Goal: Task Accomplishment & Management: Use online tool/utility

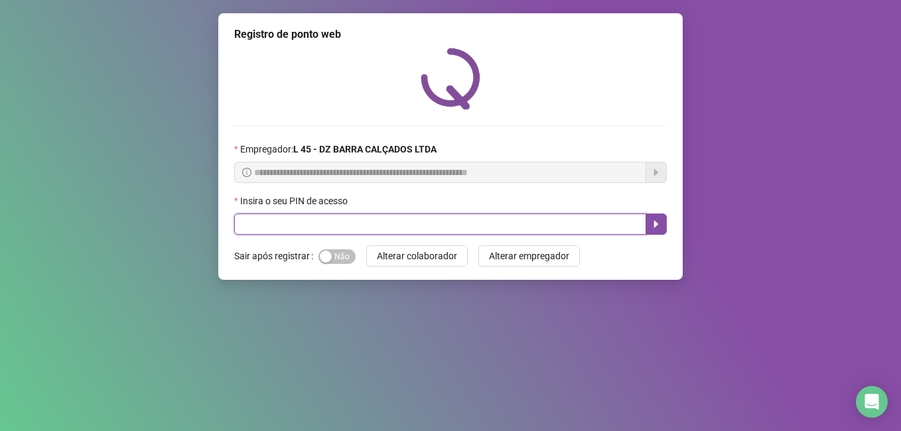
click at [307, 223] on input "text" at bounding box center [440, 224] width 412 height 21
click at [657, 226] on icon "caret-right" at bounding box center [656, 224] width 5 height 7
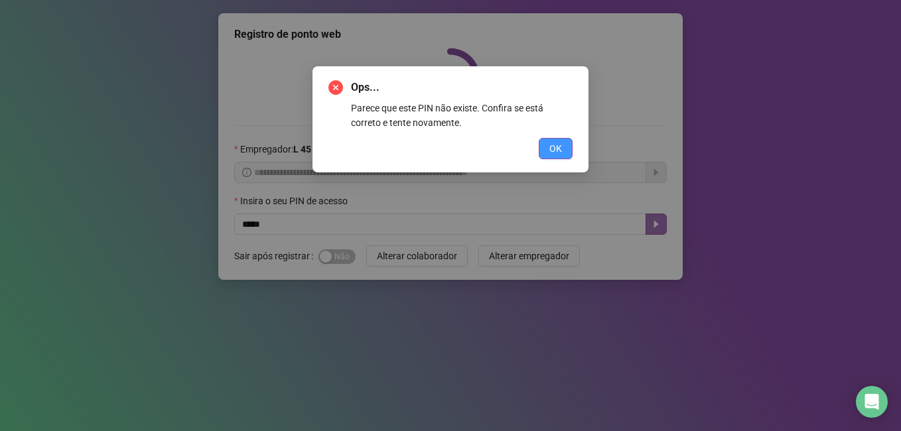
click at [563, 153] on button "OK" at bounding box center [556, 148] width 34 height 21
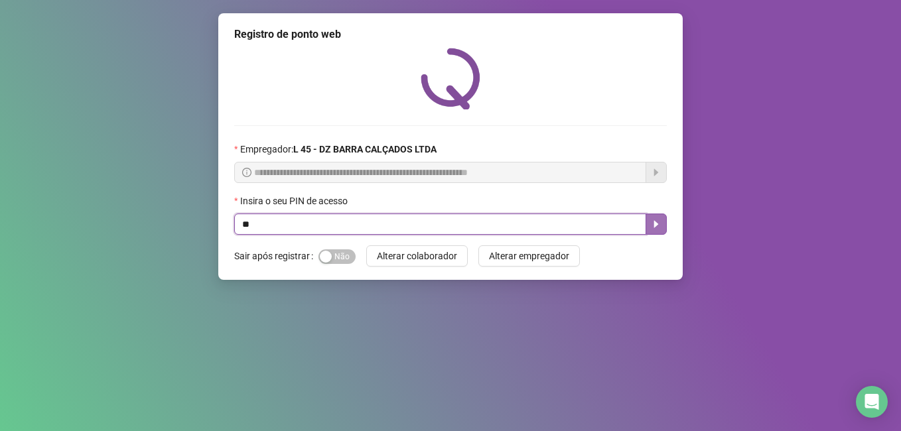
type input "*"
type input "*****"
click at [655, 219] on icon "caret-right" at bounding box center [656, 224] width 11 height 11
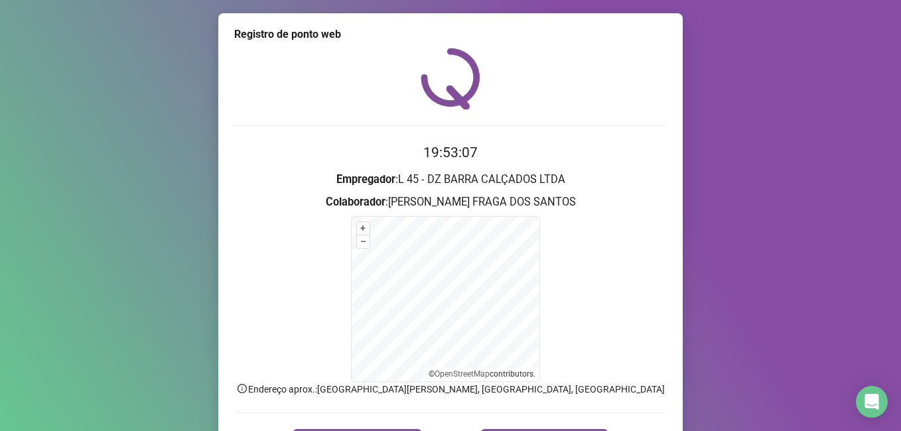
scroll to position [66, 0]
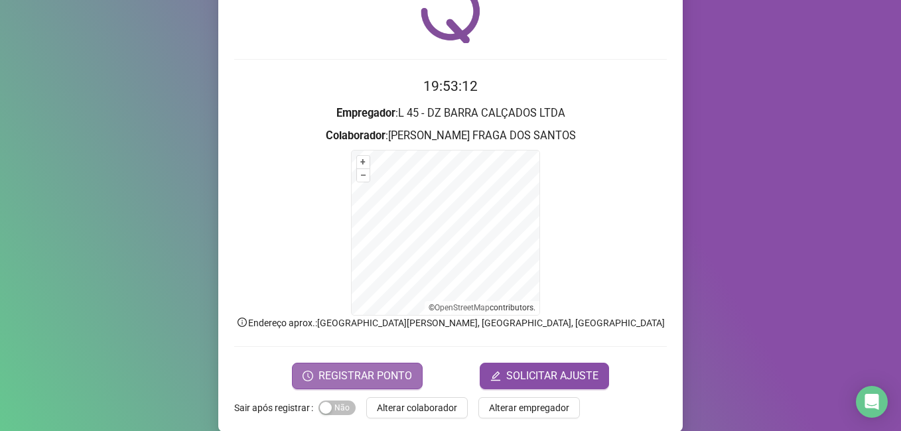
click at [352, 377] on span "REGISTRAR PONTO" at bounding box center [366, 376] width 94 height 16
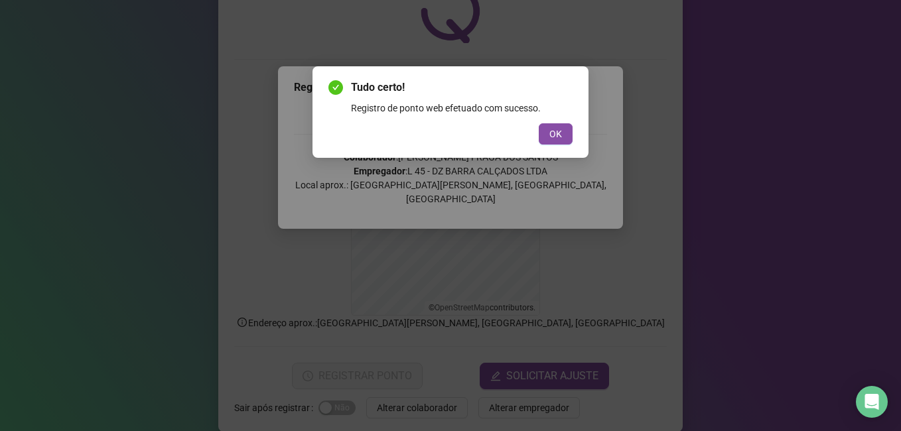
click at [563, 135] on button "OK" at bounding box center [556, 133] width 34 height 21
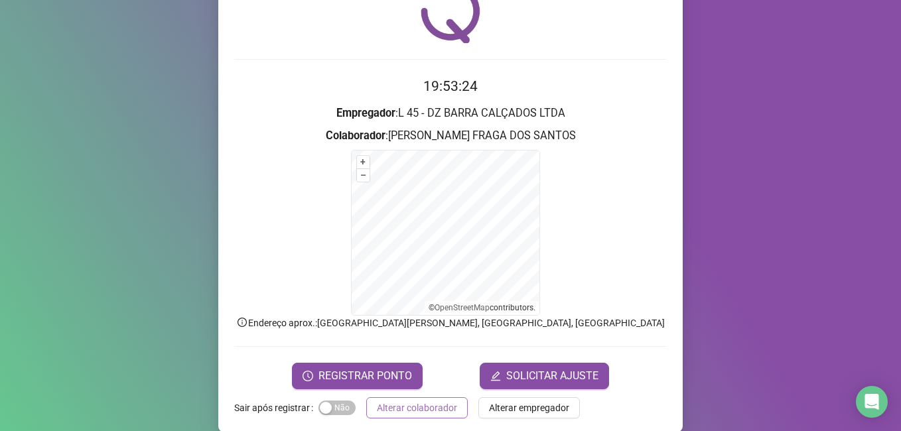
click at [404, 411] on span "Alterar colaborador" at bounding box center [417, 408] width 80 height 15
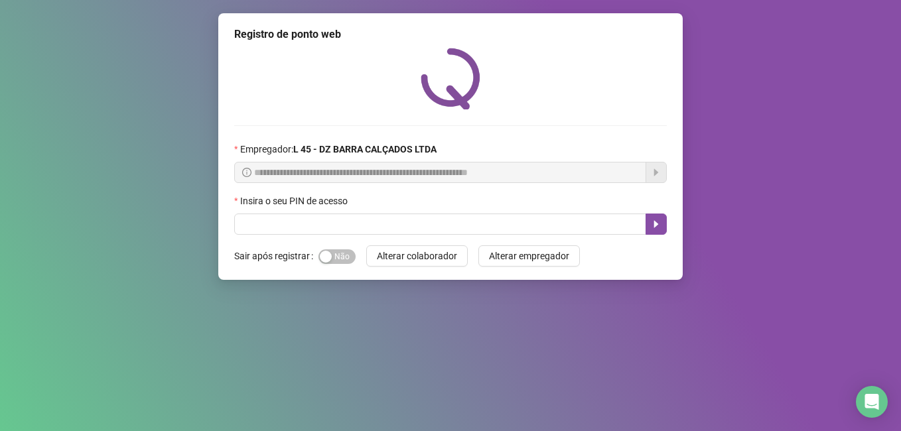
scroll to position [0, 0]
click at [297, 228] on input "text" at bounding box center [440, 224] width 412 height 21
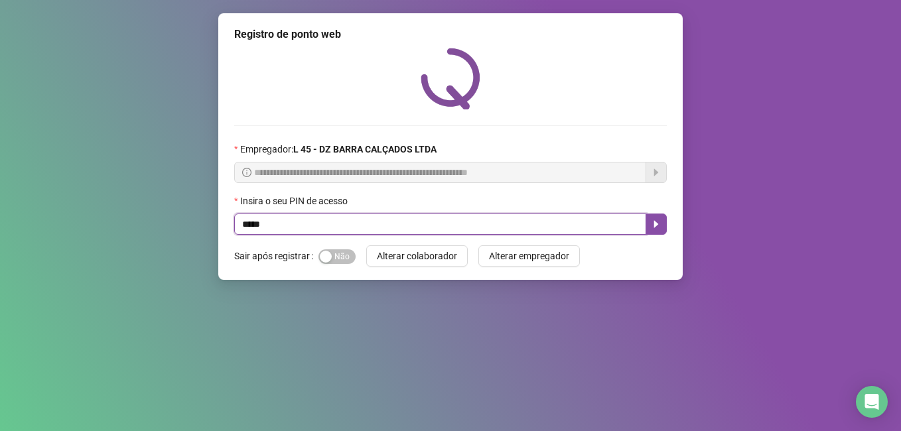
type input "*****"
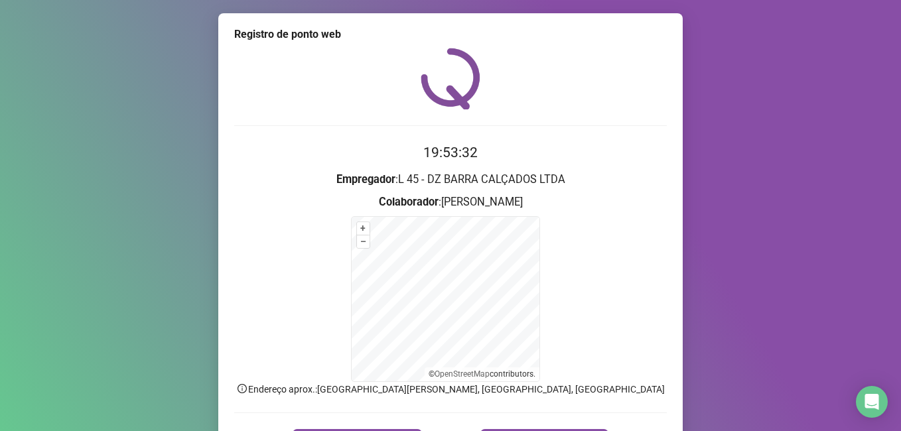
scroll to position [83, 0]
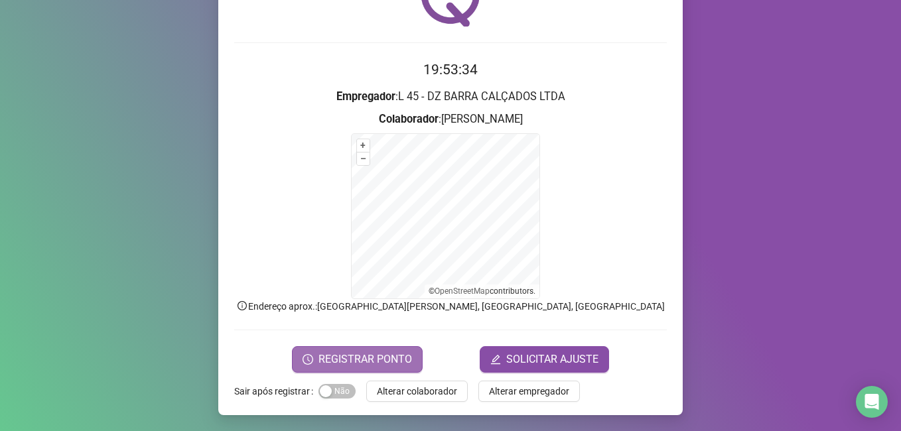
click at [381, 360] on span "REGISTRAR PONTO" at bounding box center [366, 360] width 94 height 16
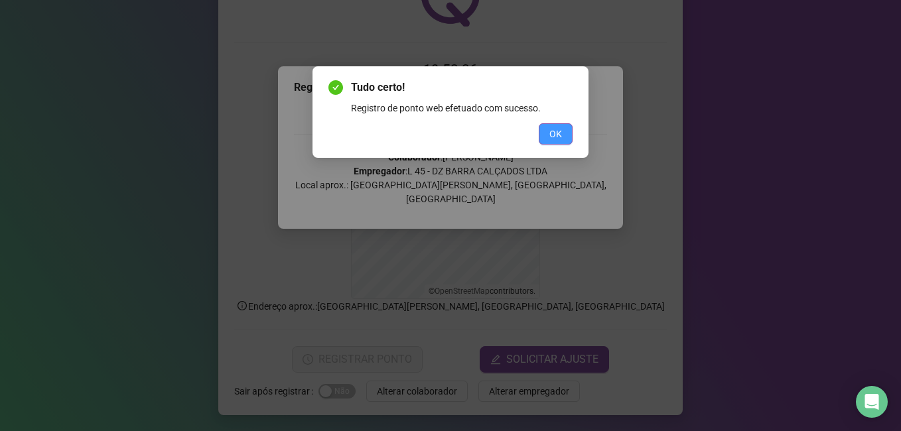
click at [567, 137] on button "OK" at bounding box center [556, 133] width 34 height 21
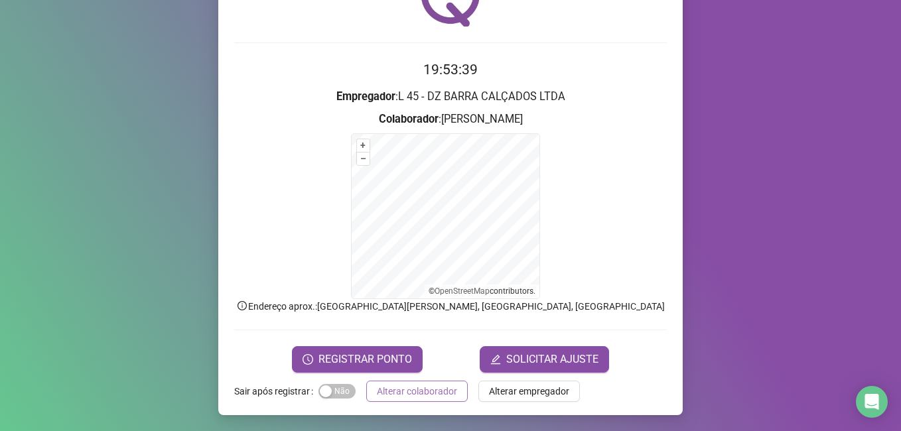
click at [420, 399] on button "Alterar colaborador" at bounding box center [417, 391] width 102 height 21
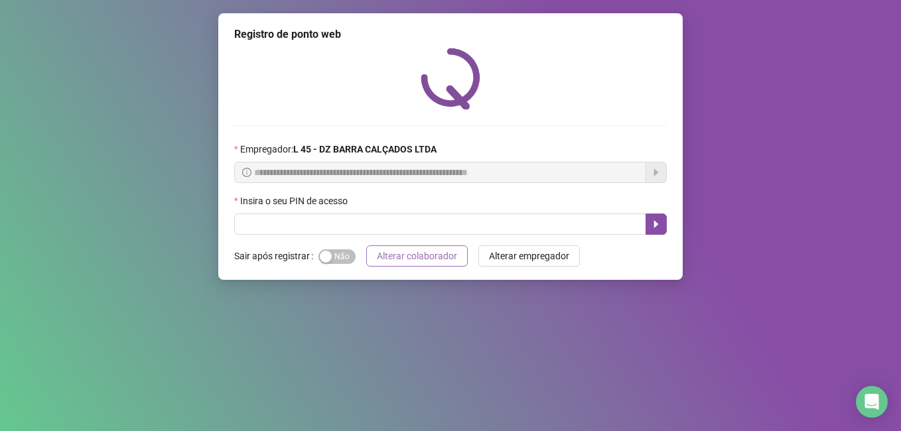
scroll to position [0, 0]
